Goal: Task Accomplishment & Management: Manage account settings

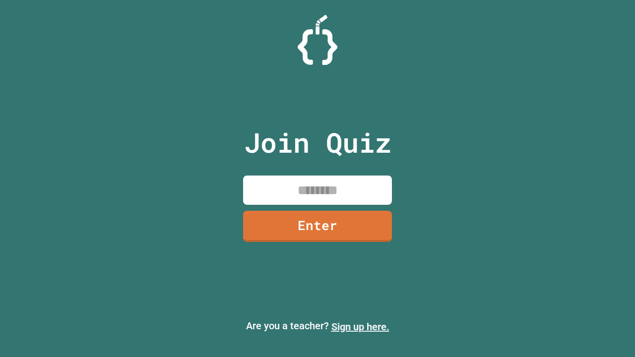
click at [360, 327] on link "Sign up here." at bounding box center [361, 327] width 58 height 12
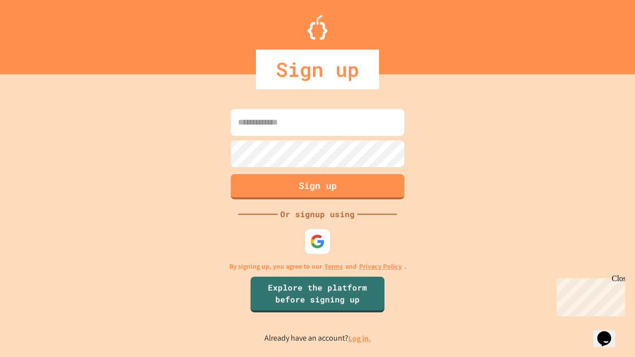
click at [360, 338] on link "Log in." at bounding box center [359, 339] width 23 height 10
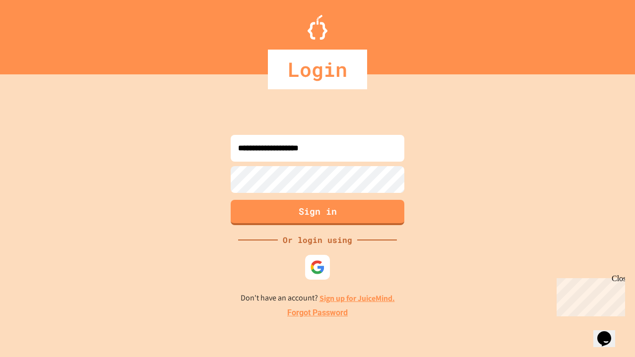
type input "**********"
